Goal: Task Accomplishment & Management: Use online tool/utility

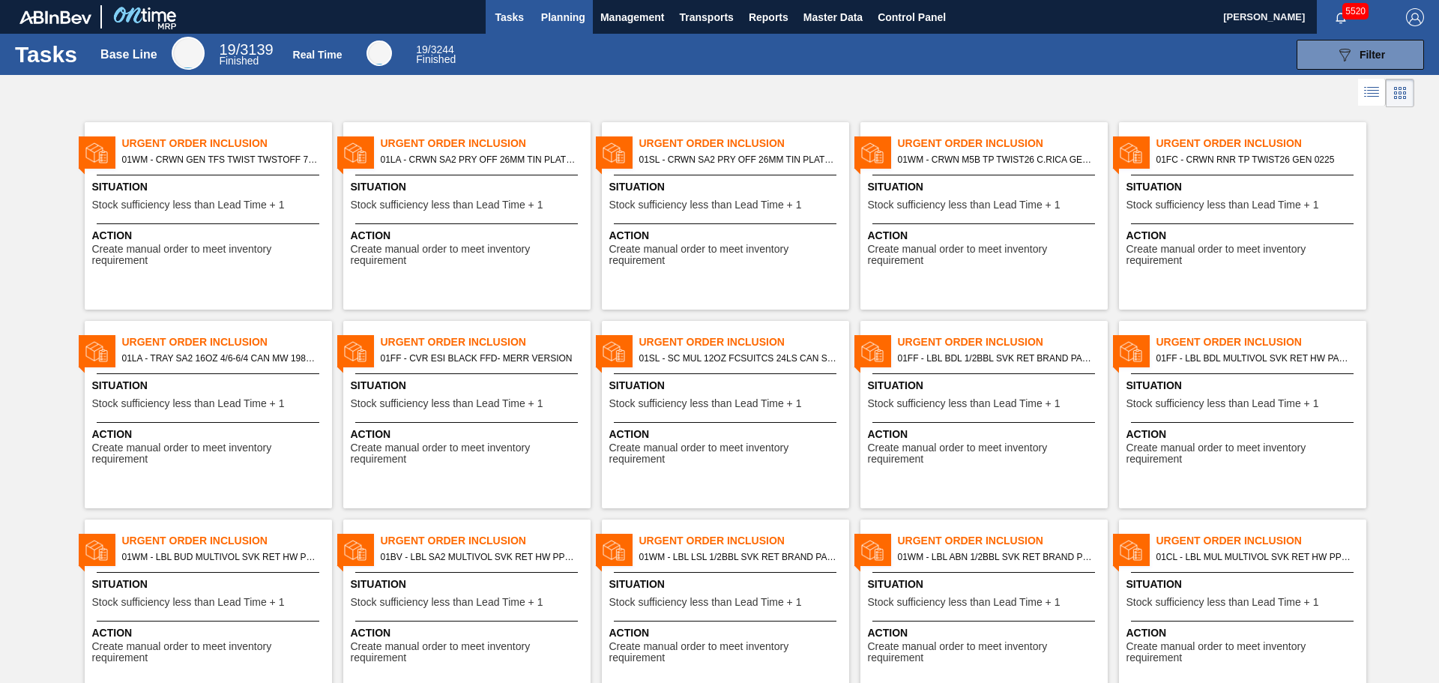
click at [549, 12] on span "Planning" at bounding box center [563, 17] width 44 height 18
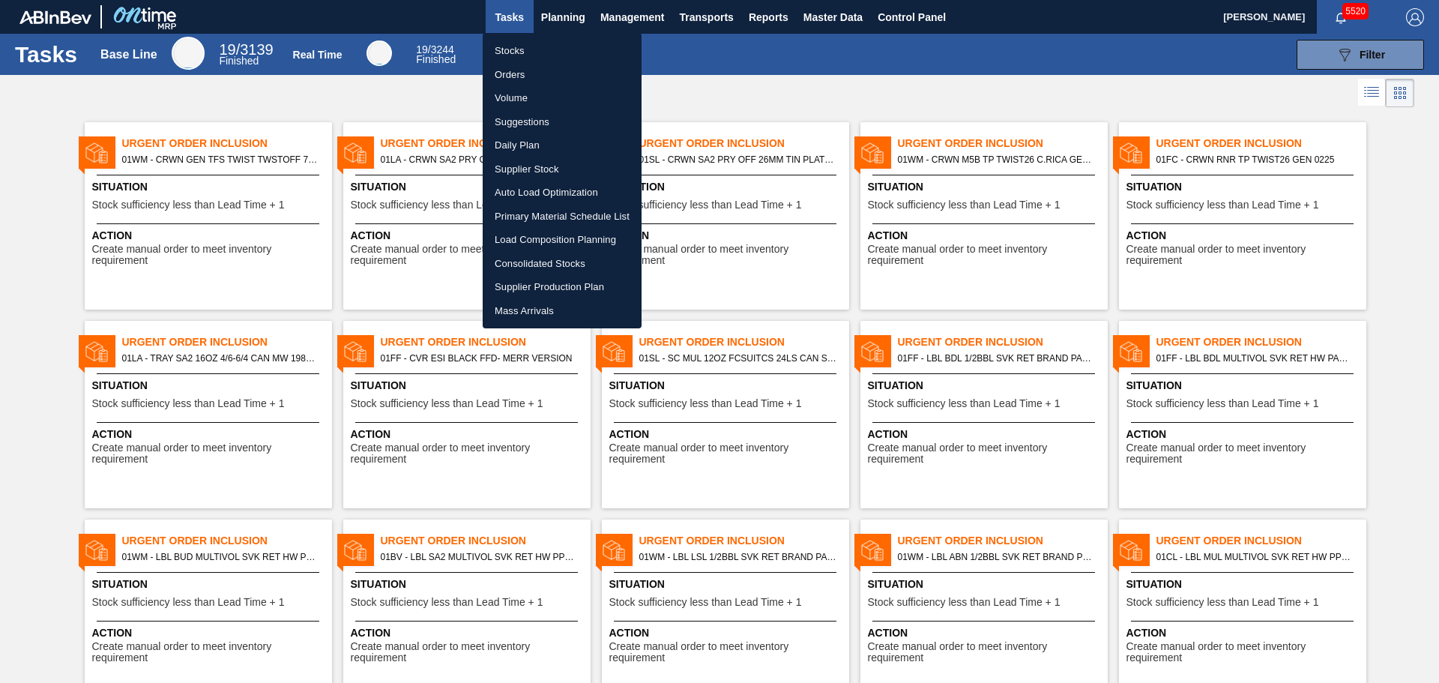
click at [711, 13] on div at bounding box center [719, 341] width 1439 height 683
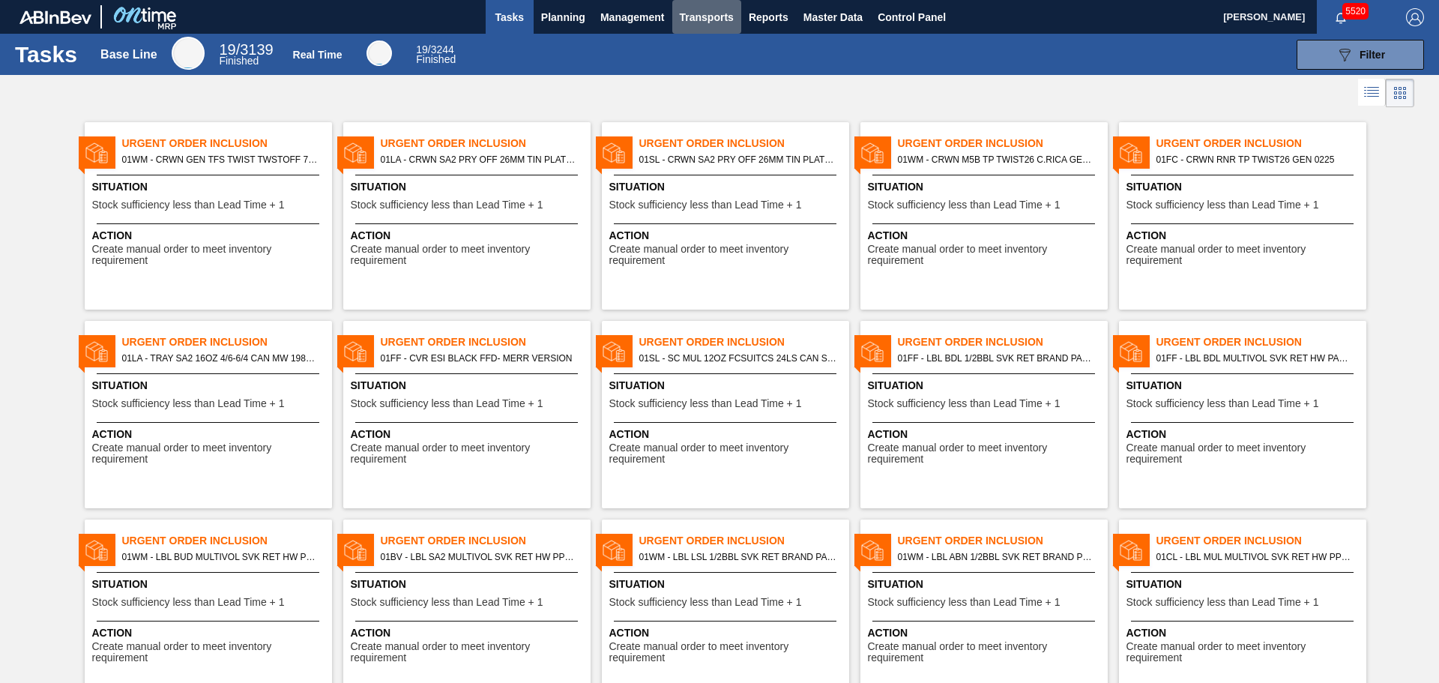
click at [702, 13] on span "Transports" at bounding box center [707, 17] width 54 height 18
click at [708, 54] on li "Load Composition" at bounding box center [717, 51] width 127 height 24
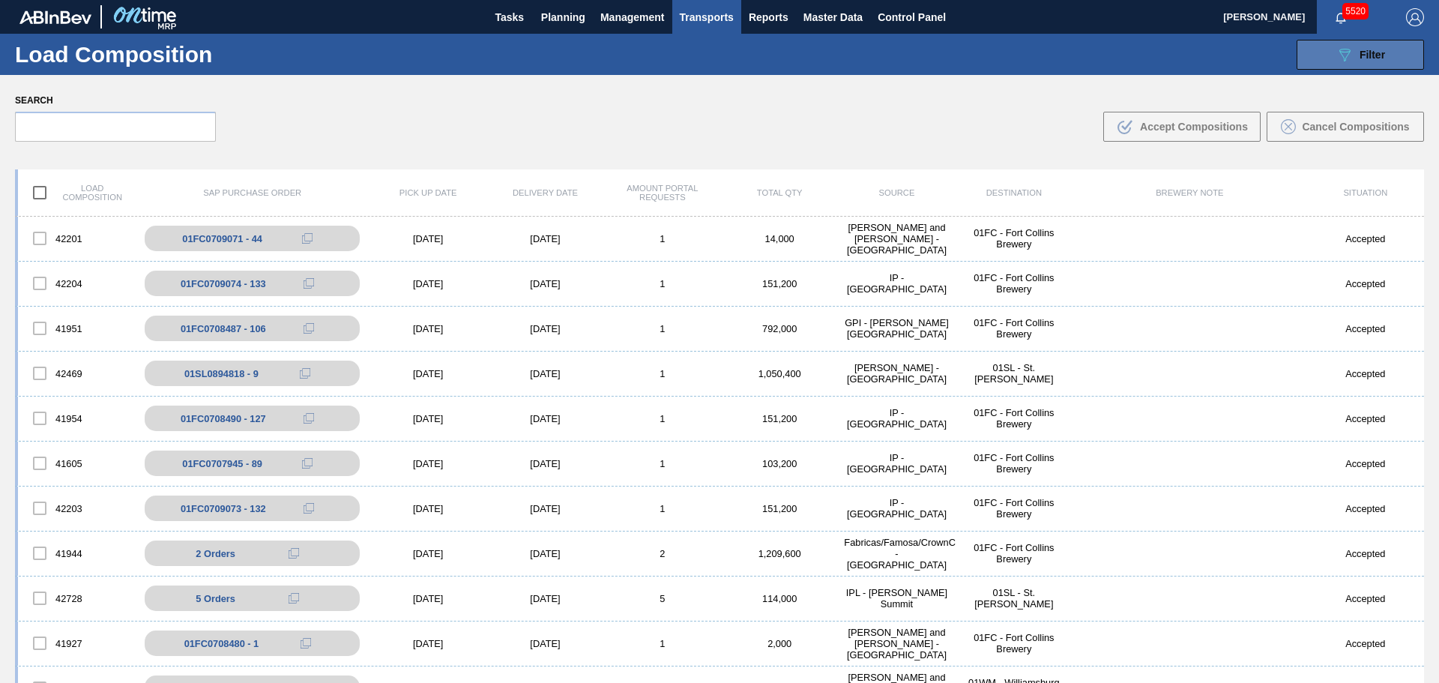
click at [1362, 43] on button "089F7B8B-B2A5-4AFE-B5C0-19BA573D28AC Filter" at bounding box center [1360, 55] width 127 height 30
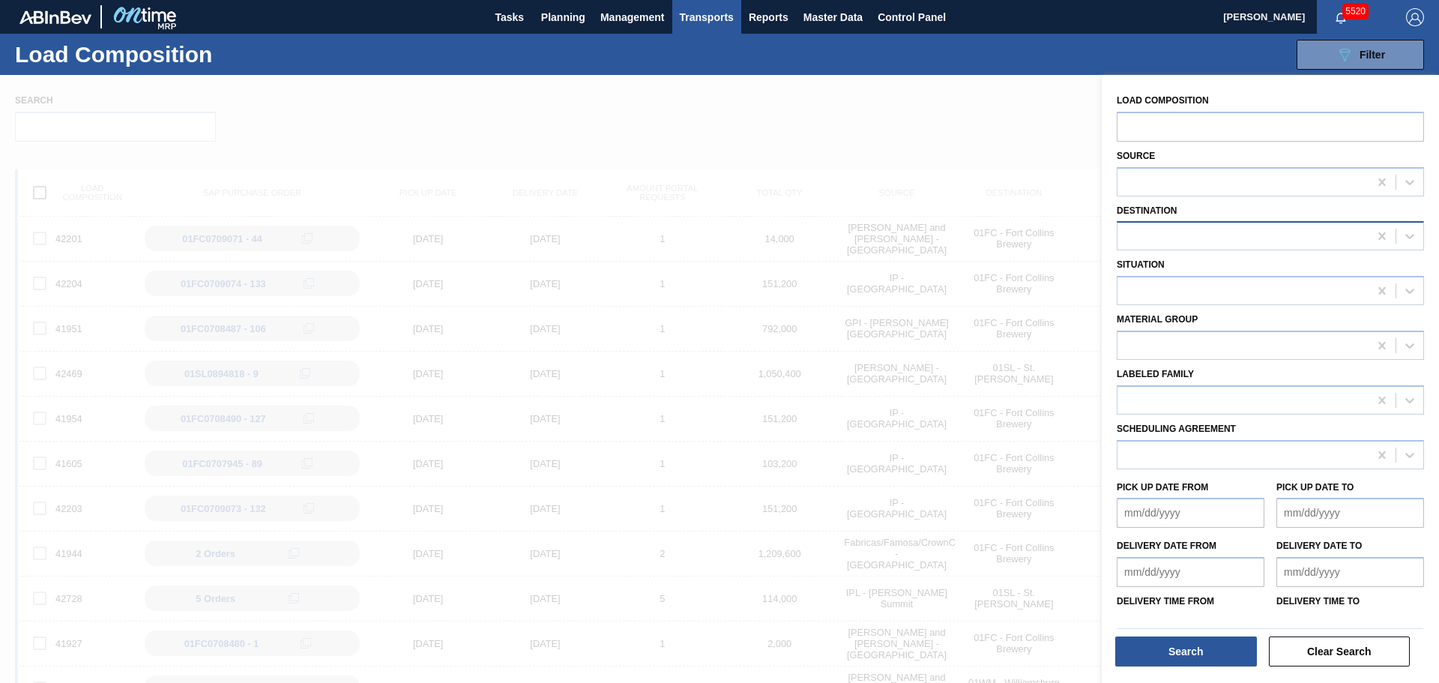
click at [1167, 235] on div at bounding box center [1243, 237] width 251 height 22
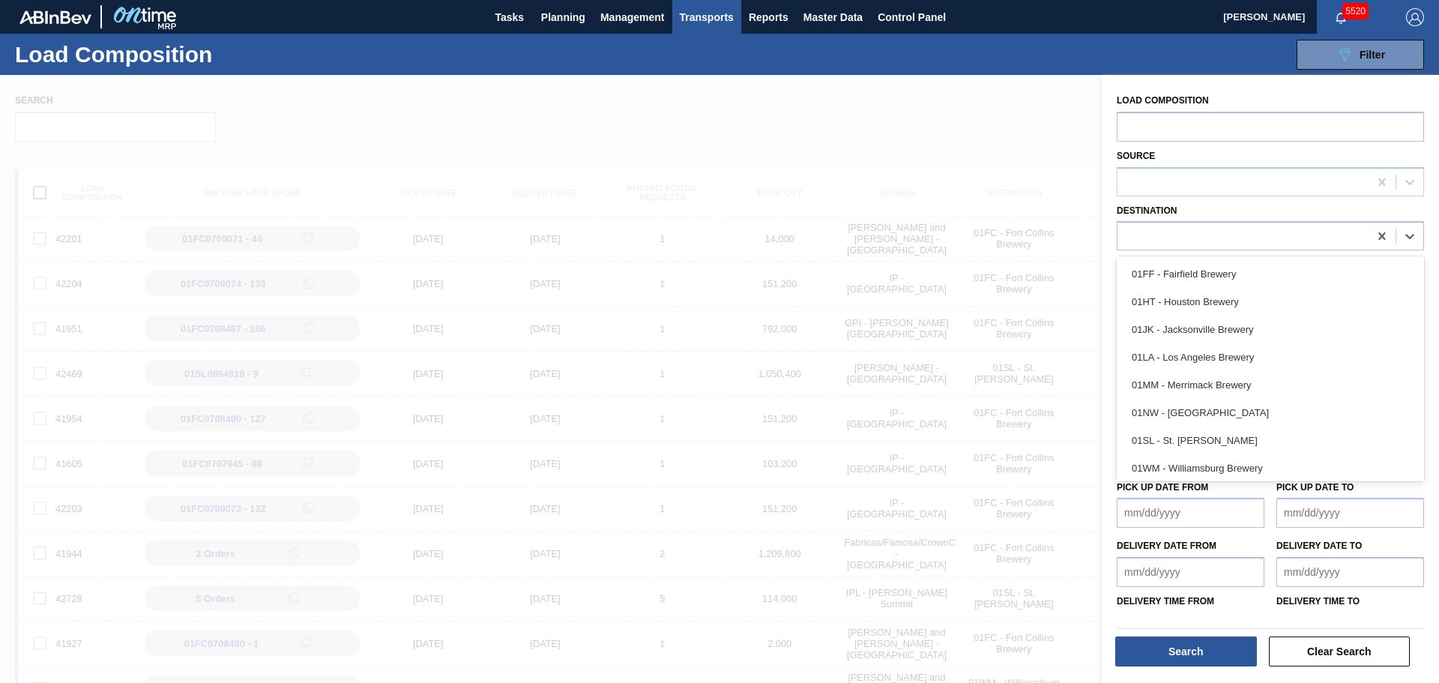
scroll to position [114, 0]
click at [1233, 470] on div "01WM - Williamsburg Brewery" at bounding box center [1270, 465] width 307 height 28
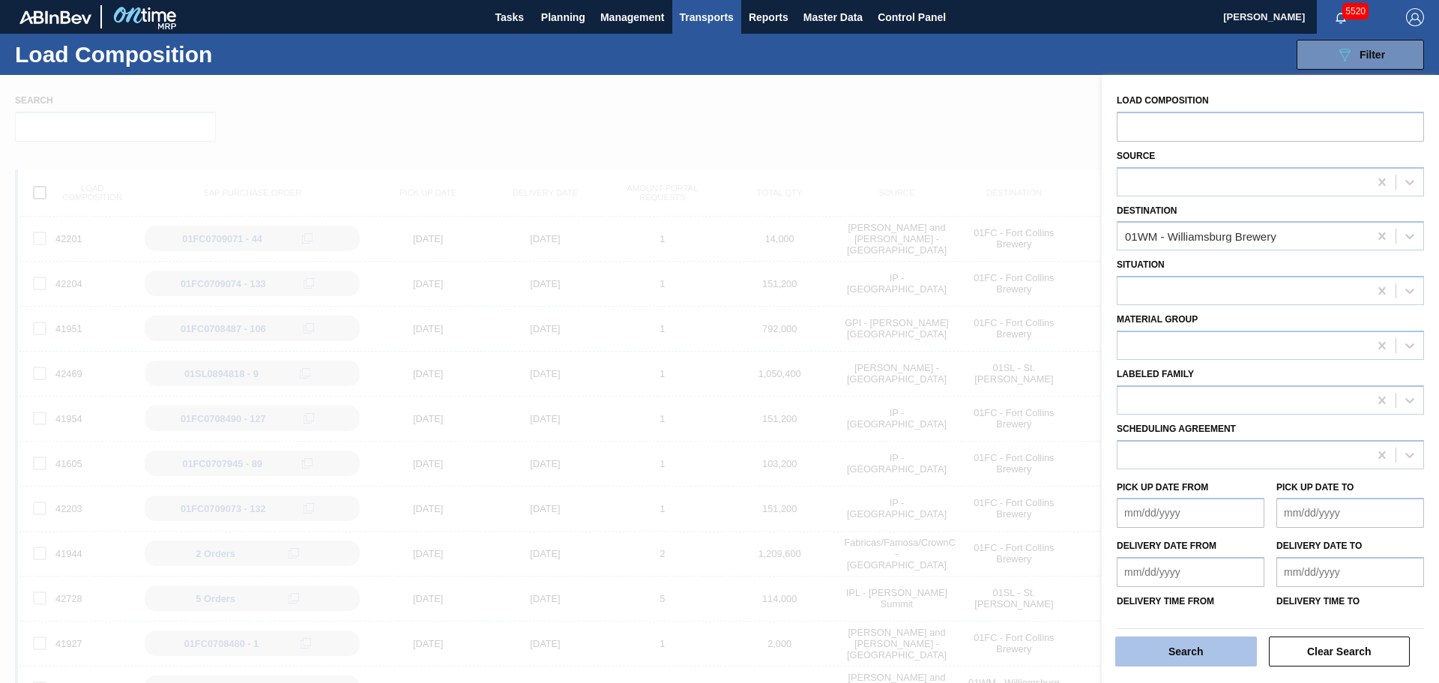
click at [1197, 651] on button "Search" at bounding box center [1187, 651] width 142 height 30
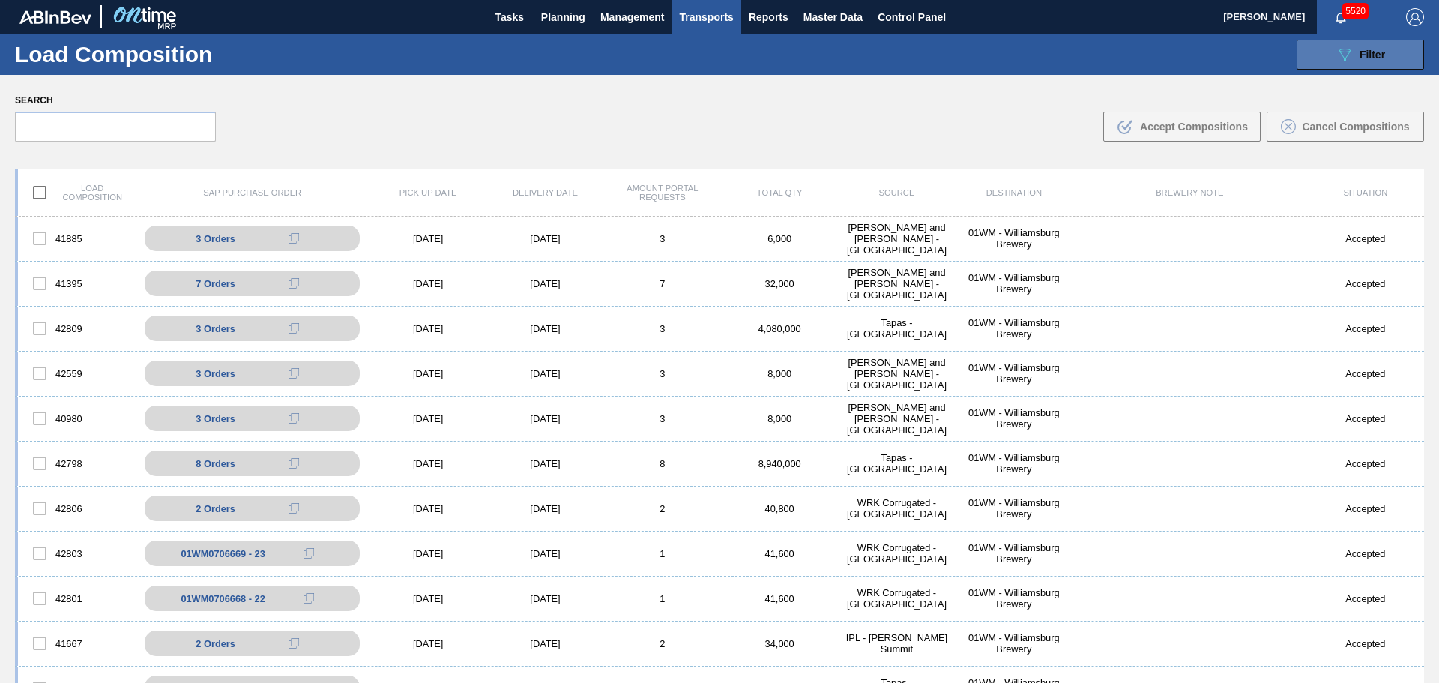
click at [1365, 62] on div "089F7B8B-B2A5-4AFE-B5C0-19BA573D28AC Filter" at bounding box center [1360, 55] width 49 height 18
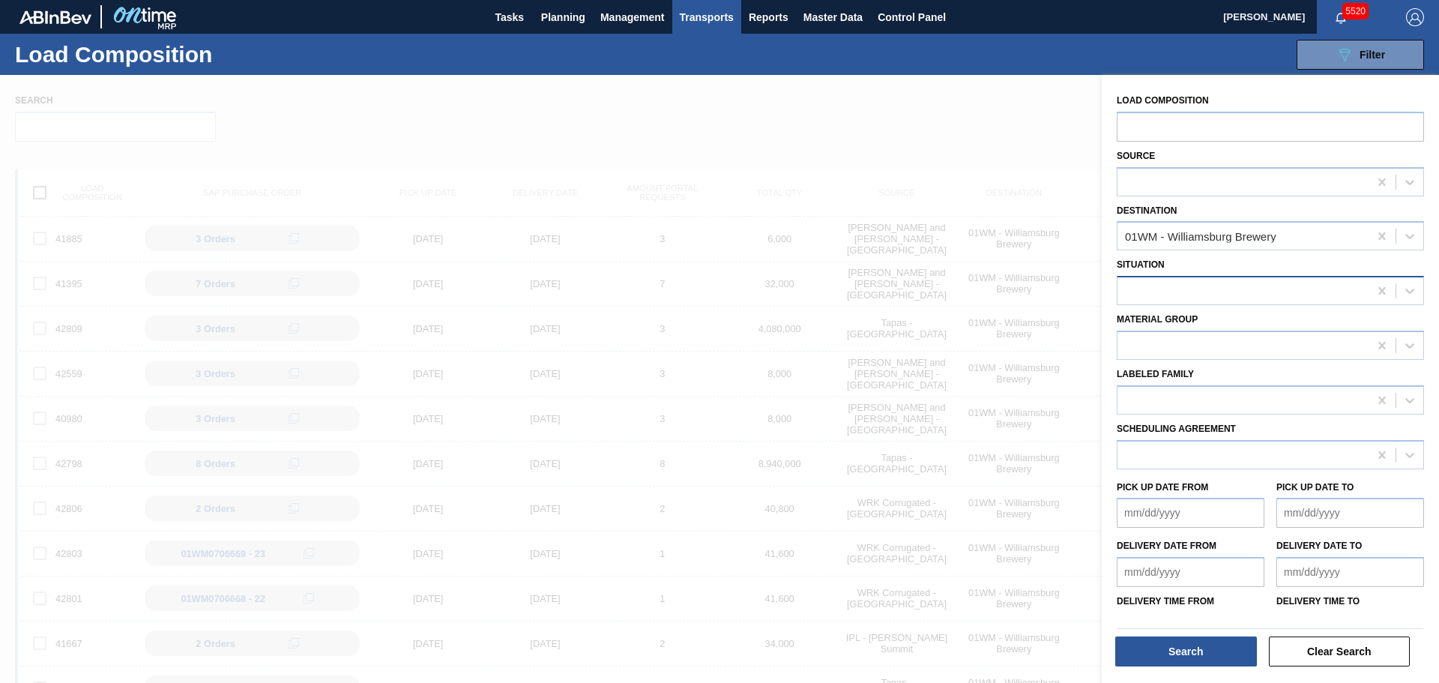
click at [1193, 284] on div at bounding box center [1243, 291] width 251 height 22
click at [942, 111] on div at bounding box center [719, 416] width 1439 height 683
